Goal: Information Seeking & Learning: Learn about a topic

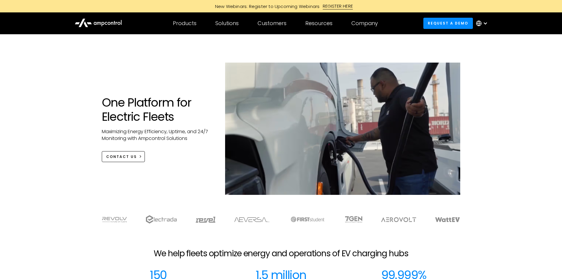
drag, startPoint x: 0, startPoint y: 0, endPoint x: 71, endPoint y: 71, distance: 100.8
click at [71, 71] on div "One Platform for Electric Fleets Maximizing Energy Efficiency, Uptime, and 24/7…" at bounding box center [281, 120] width 562 height 172
drag, startPoint x: 99, startPoint y: 23, endPoint x: 65, endPoint y: 66, distance: 54.9
click at [54, 78] on div "One Platform for Electric Fleets Maximizing Energy Efficiency, Uptime, and 24/7…" at bounding box center [281, 120] width 562 height 172
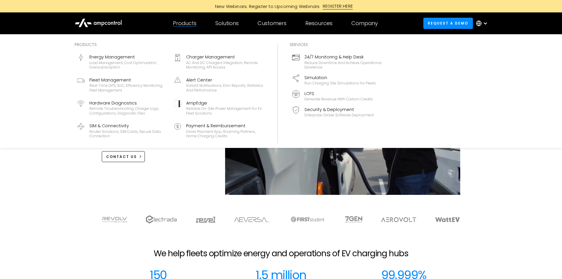
click at [190, 24] on div "Products" at bounding box center [185, 23] width 24 height 6
click at [103, 56] on div "Energy Management" at bounding box center [127, 57] width 77 height 6
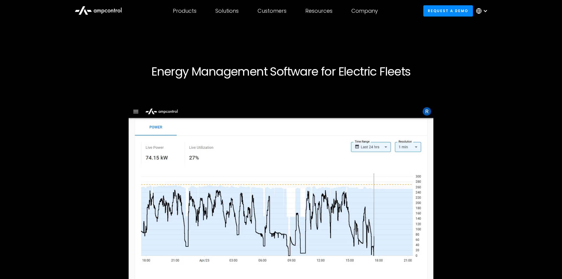
click at [118, 12] on icon at bounding box center [98, 10] width 47 height 14
